Goal: Contribute content: Add original content to the website for others to see

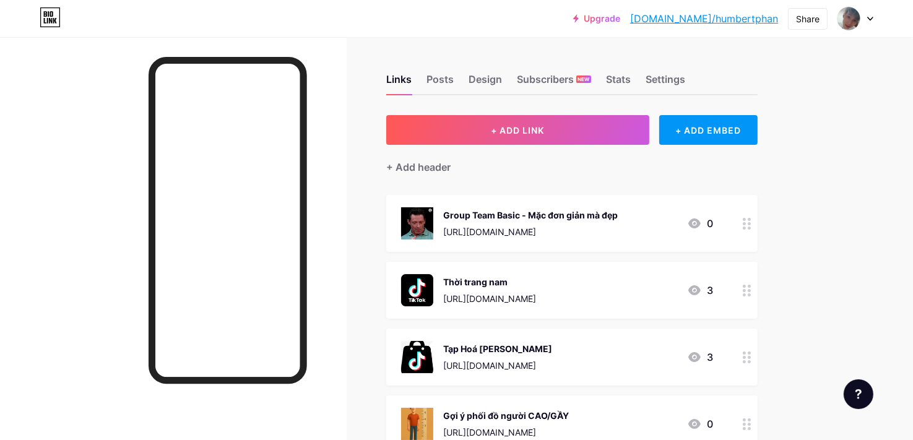
scroll to position [62, 0]
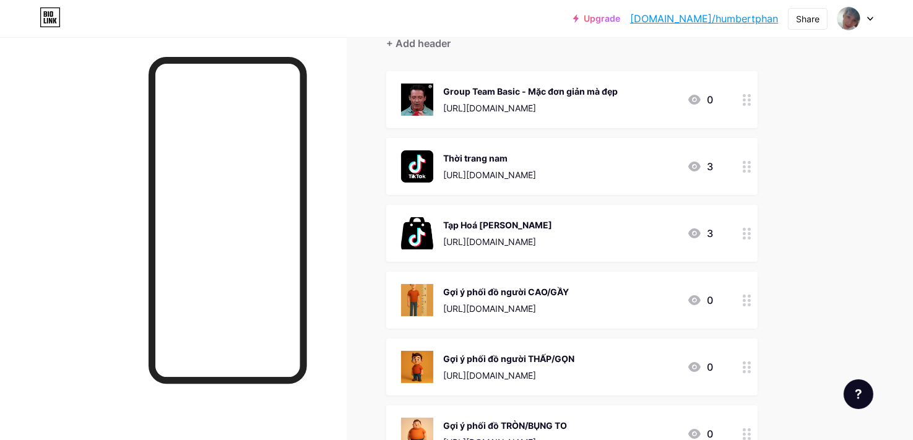
scroll to position [186, 0]
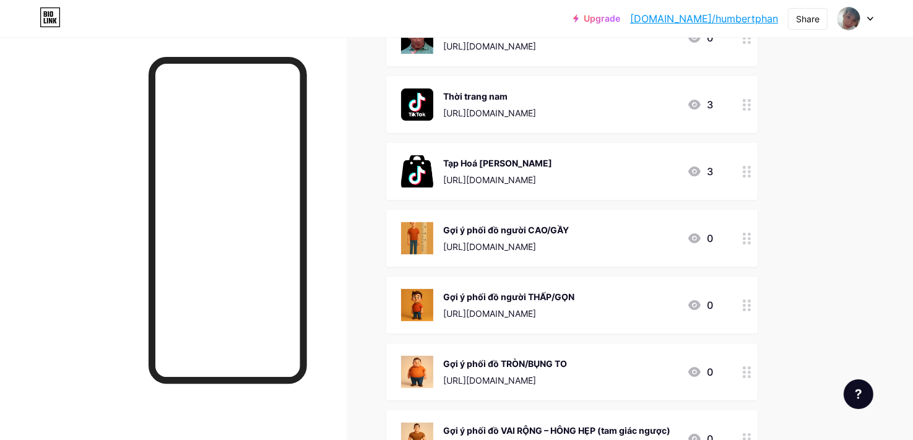
click at [509, 166] on div "Tạp Hoá [PERSON_NAME]" at bounding box center [497, 163] width 109 height 13
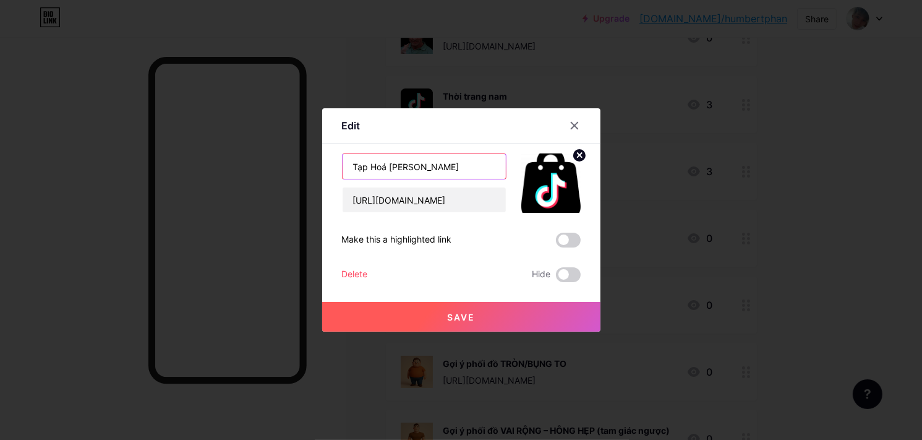
drag, startPoint x: 382, startPoint y: 165, endPoint x: 337, endPoint y: 168, distance: 45.2
click at [342, 168] on div "Tạp Hoá [PERSON_NAME]" at bounding box center [424, 166] width 165 height 26
type input "H"
type input "Phụ kiện dành cho Nam"
click at [472, 319] on button "Save" at bounding box center [461, 317] width 278 height 30
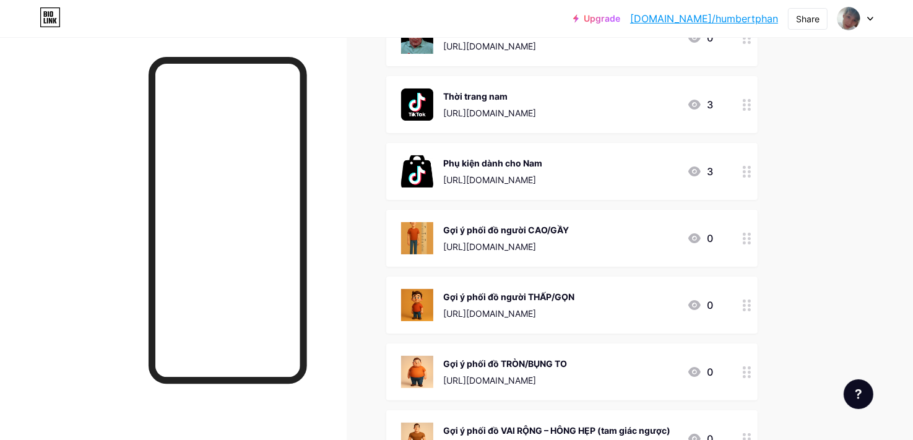
scroll to position [124, 0]
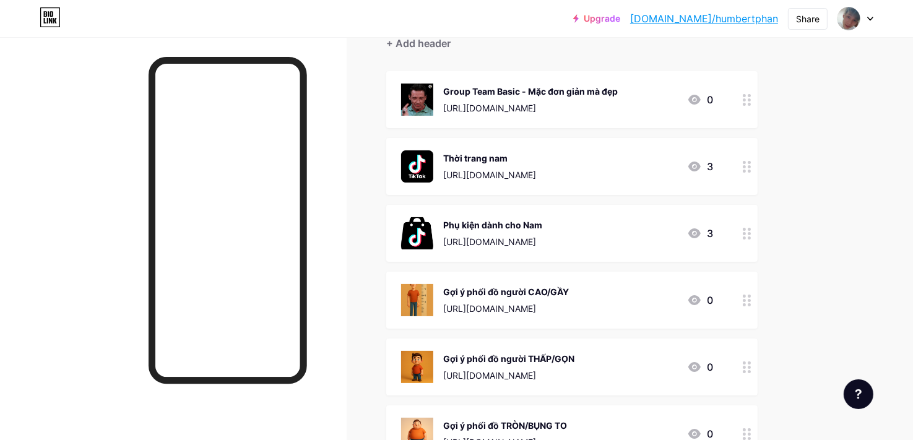
click at [484, 155] on div "Thời trang nam" at bounding box center [489, 158] width 93 height 13
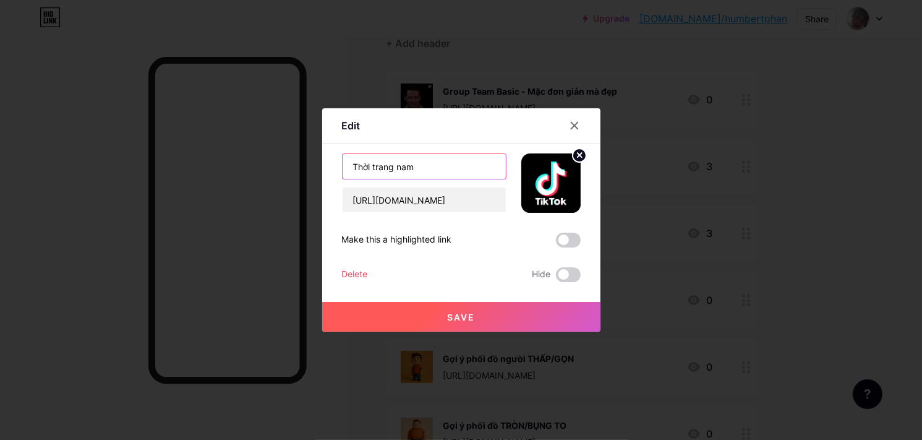
click at [388, 167] on input "Thời trang nam" at bounding box center [424, 166] width 163 height 25
type input "Thời trang basic nam"
click at [479, 314] on button "Save" at bounding box center [461, 317] width 278 height 30
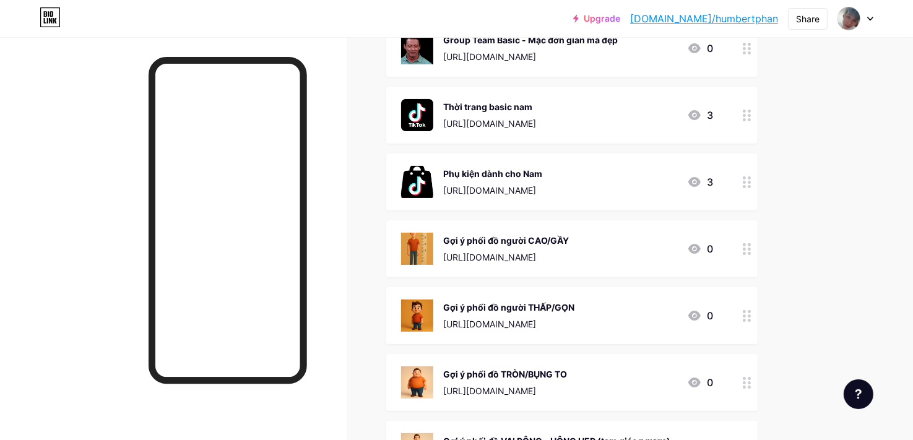
scroll to position [0, 0]
